Goal: Book appointment/travel/reservation

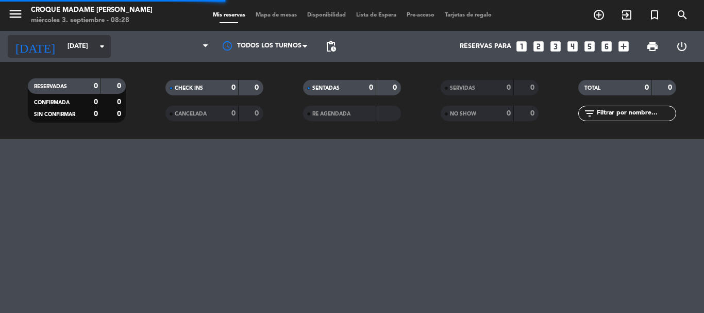
click at [88, 54] on input "[DATE]" at bounding box center [105, 47] width 87 height 18
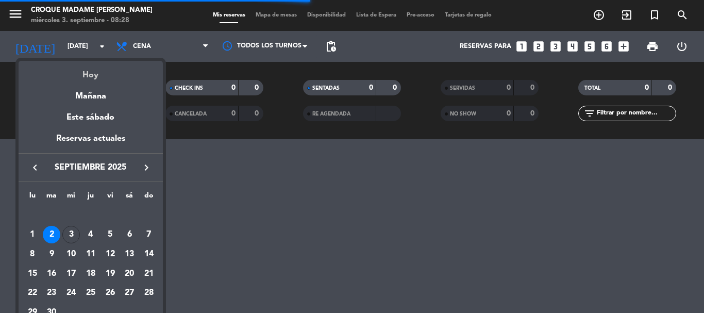
click at [85, 77] on div "Hoy" at bounding box center [91, 71] width 144 height 21
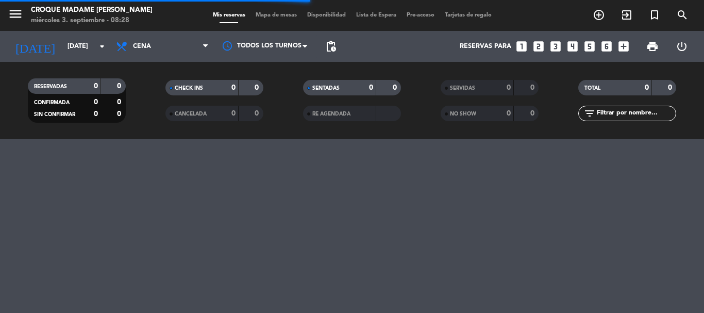
type input "[DATE]"
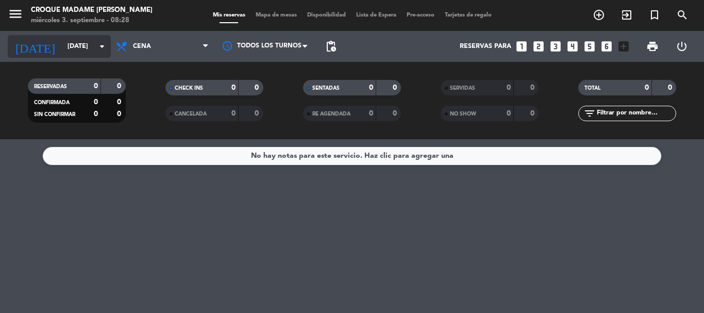
click at [62, 53] on input "[DATE]" at bounding box center [105, 47] width 87 height 18
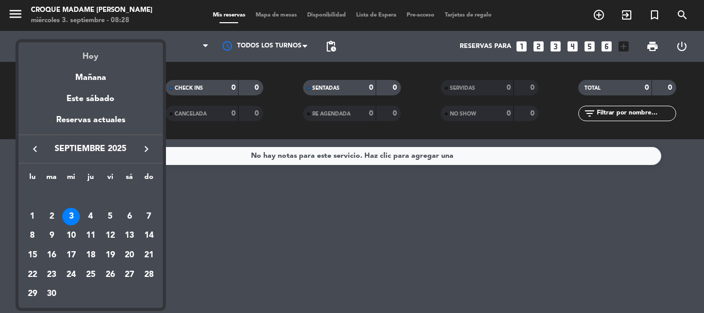
click at [98, 57] on div "Hoy" at bounding box center [91, 52] width 144 height 21
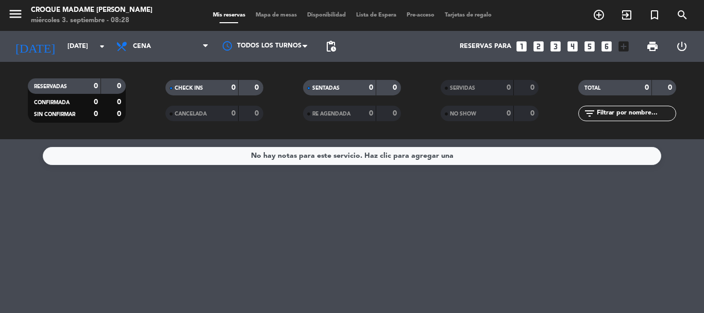
click at [226, 203] on div "No hay notas para este servicio. Haz clic para agregar una" at bounding box center [352, 226] width 704 height 174
click at [108, 50] on input "[DATE]" at bounding box center [105, 47] width 87 height 18
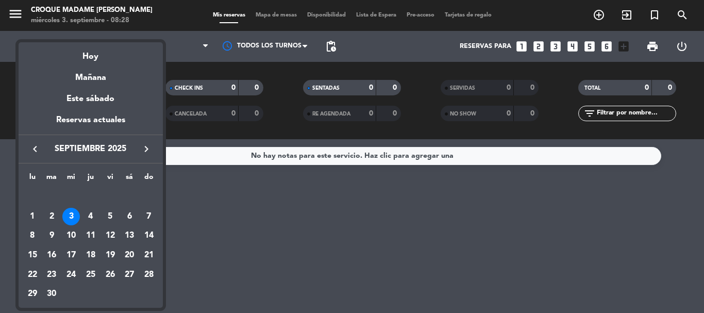
click at [200, 42] on div at bounding box center [352, 156] width 704 height 313
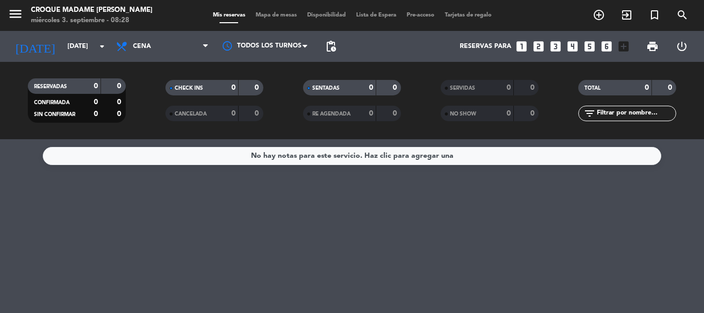
click at [200, 42] on span "Cena" at bounding box center [162, 46] width 103 height 23
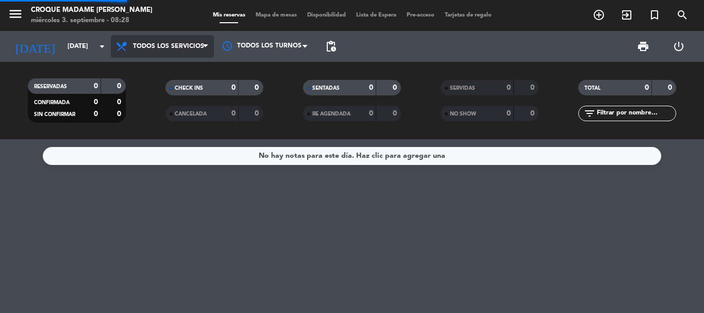
click at [178, 68] on div "menu Croque Madame [PERSON_NAME] [DATE] 3. septiembre - 08:28 Mis reservas Mapa…" at bounding box center [352, 69] width 704 height 139
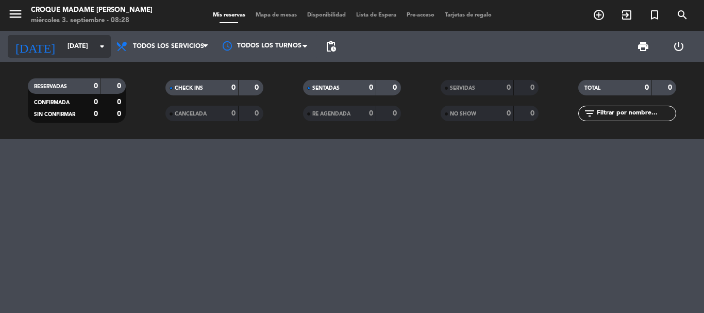
click at [104, 48] on icon "arrow_drop_down" at bounding box center [102, 46] width 12 height 12
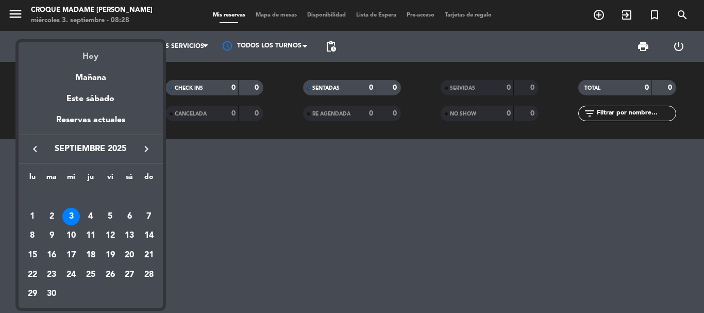
click at [109, 60] on div "Hoy" at bounding box center [91, 52] width 144 height 21
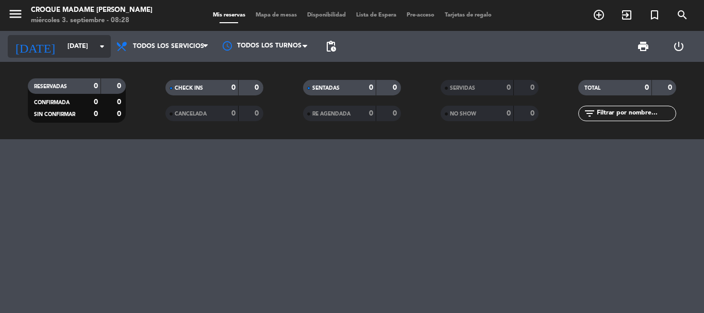
click at [99, 57] on div "[DATE] [DATE] arrow_drop_down" at bounding box center [59, 46] width 103 height 23
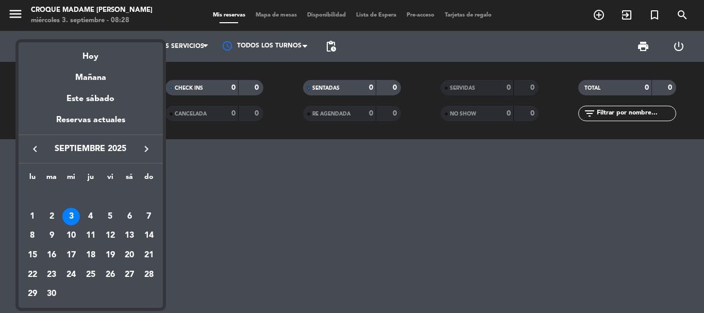
click at [75, 215] on div "3" at bounding box center [71, 217] width 18 height 18
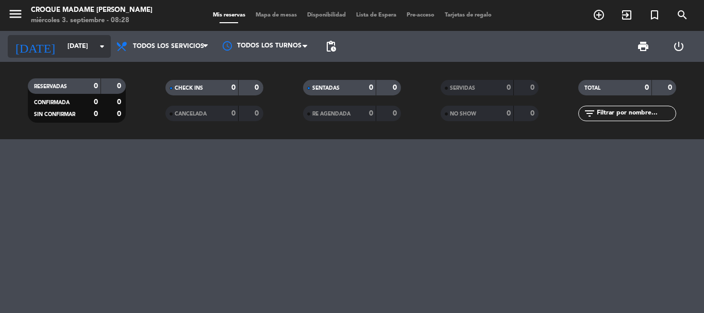
click at [72, 55] on input "[DATE]" at bounding box center [105, 47] width 87 height 18
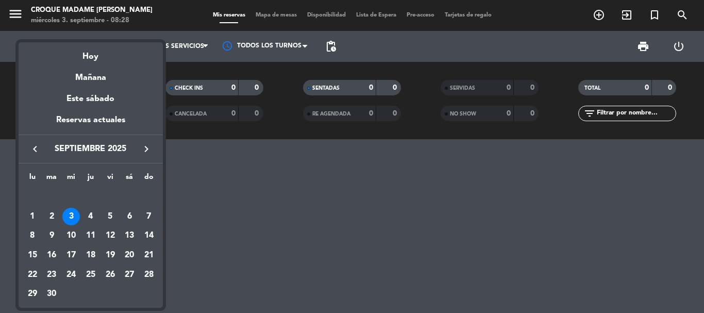
click at [73, 215] on div "3" at bounding box center [71, 217] width 18 height 18
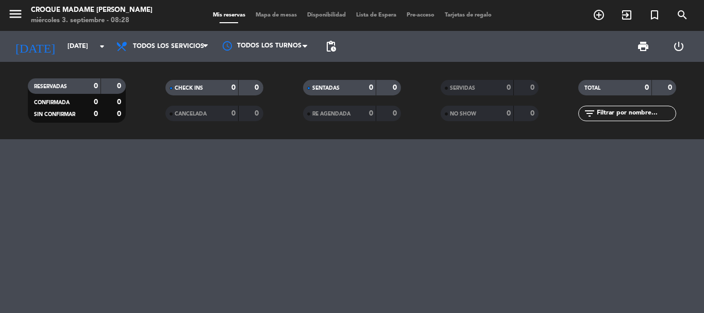
click at [210, 178] on div at bounding box center [352, 226] width 704 height 174
